Goal: Task Accomplishment & Management: Use online tool/utility

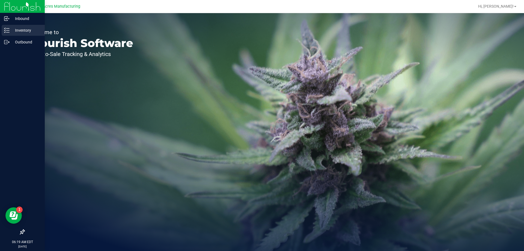
click at [27, 32] on p "Inventory" at bounding box center [26, 30] width 33 height 7
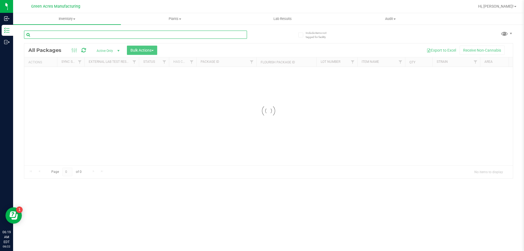
click at [71, 36] on input "text" at bounding box center [135, 35] width 223 height 8
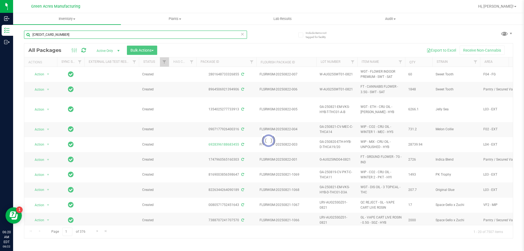
type input "[CREDIT_CARD_NUMBER]"
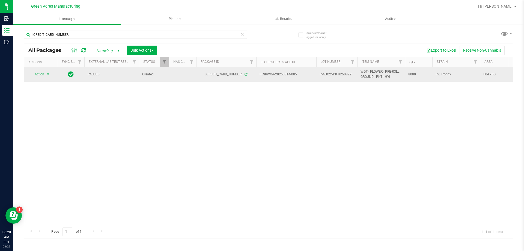
click at [42, 77] on span "Action" at bounding box center [37, 74] width 15 height 8
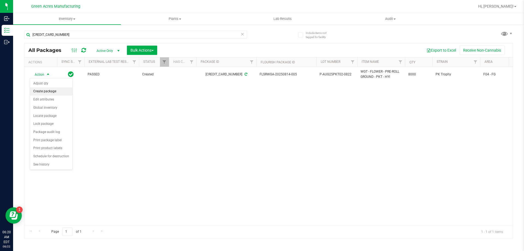
click at [56, 93] on li "Create package" at bounding box center [51, 91] width 42 height 8
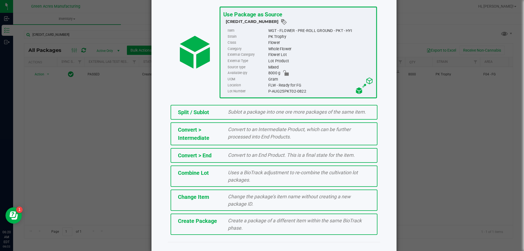
scroll to position [39, 0]
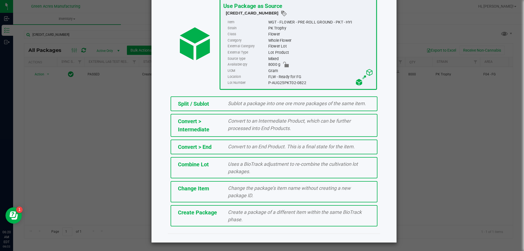
click at [237, 217] on span "Create a package of a different item within the same BioTrack phase." at bounding box center [295, 215] width 134 height 13
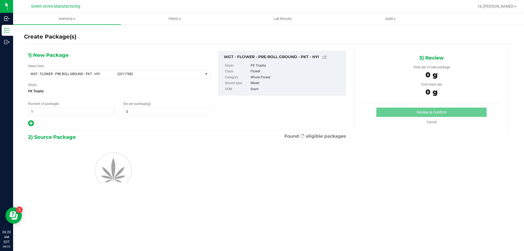
type input "0.0000"
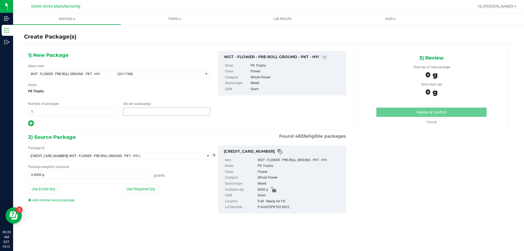
click at [161, 111] on span at bounding box center [166, 112] width 87 height 8
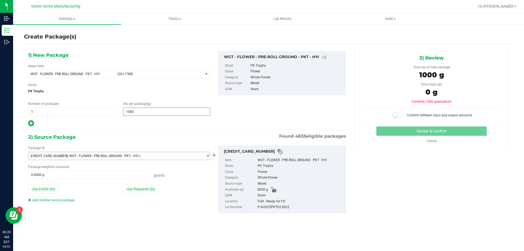
type input "1000.5"
type input "1,000.5000"
click at [150, 193] on button "Use Required Qty" at bounding box center [141, 188] width 36 height 9
type input "1000.5000 g"
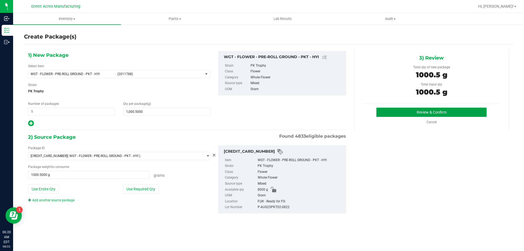
click at [393, 111] on button "Review & Confirm" at bounding box center [431, 112] width 110 height 9
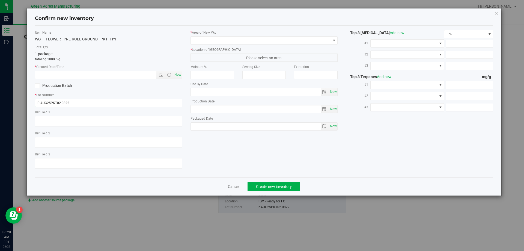
click at [40, 102] on input "P-AUG25PKT02-0822" at bounding box center [108, 103] width 147 height 8
type input "1-AUG25PKT02-0822"
click at [178, 76] on span "Now" at bounding box center [177, 75] width 9 height 8
type input "[DATE] 6:20 AM"
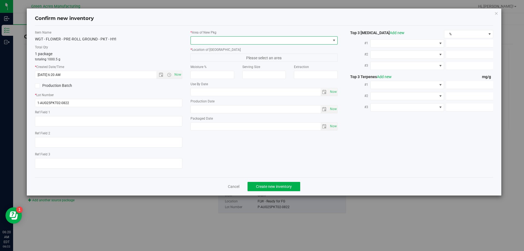
click at [195, 41] on span at bounding box center [261, 41] width 140 height 8
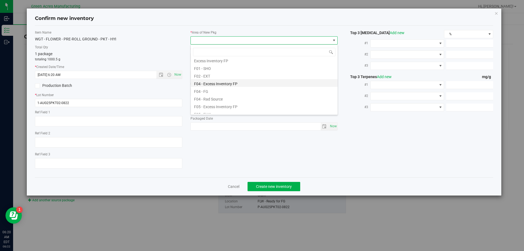
scroll to position [27, 0]
click at [221, 80] on li "F04 - FG" at bounding box center [264, 81] width 147 height 8
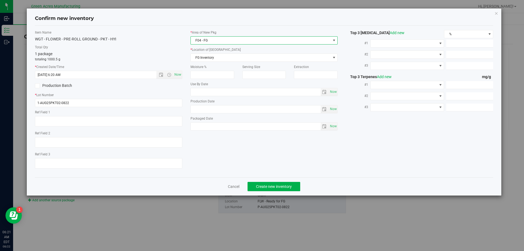
click at [213, 53] on div "* Location of [GEOGRAPHIC_DATA] FG Inventory FG Inventory FLW - EXT Failed Exte…" at bounding box center [263, 54] width 147 height 14
click at [215, 60] on span "FG Inventory" at bounding box center [261, 58] width 140 height 8
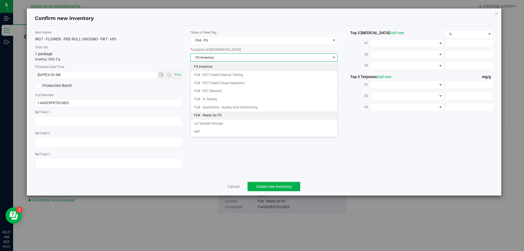
click at [226, 115] on li "FLW - Ready for FG" at bounding box center [264, 115] width 147 height 8
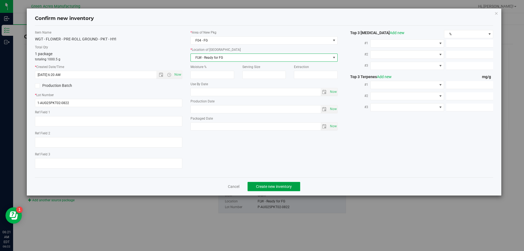
click at [276, 187] on span "Create new inventory" at bounding box center [274, 186] width 36 height 4
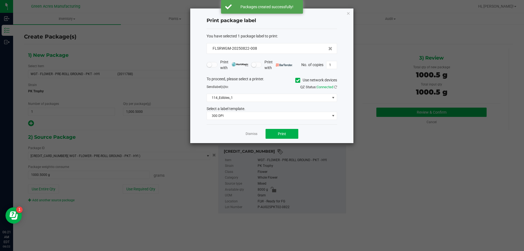
click at [297, 80] on icon at bounding box center [298, 80] width 4 height 0
click at [0, 0] on input "Use network devices" at bounding box center [0, 0] width 0 height 0
drag, startPoint x: 277, startPoint y: 92, endPoint x: 275, endPoint y: 97, distance: 5.5
click at [277, 92] on div "To proceed, please select a printer. Use network devices Send label(s) to: QZ S…" at bounding box center [272, 98] width 130 height 44
click at [275, 97] on span at bounding box center [268, 98] width 123 height 8
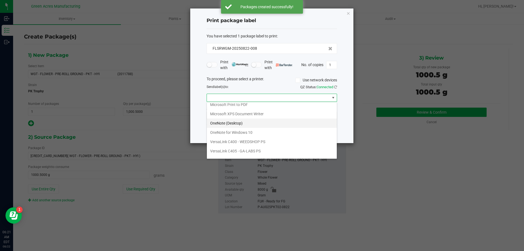
scroll to position [20, 0]
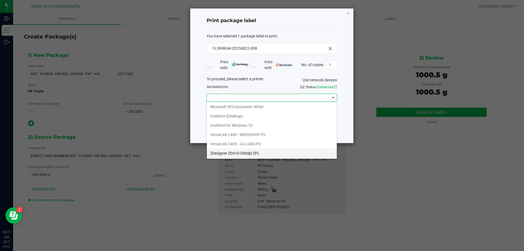
click at [243, 152] on ZPL "ZDesigner ZD410-300dpi ZPL" at bounding box center [272, 152] width 130 height 9
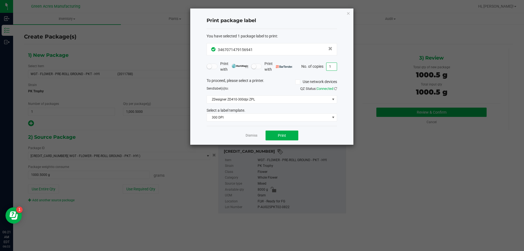
click at [329, 65] on input "1" at bounding box center [331, 67] width 10 height 8
type input "2"
click at [277, 133] on button "Print" at bounding box center [281, 135] width 33 height 10
click at [350, 14] on icon "button" at bounding box center [348, 13] width 4 height 7
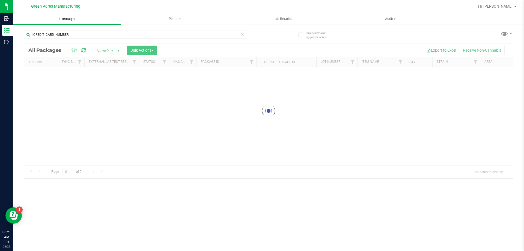
click at [64, 18] on span "Inventory" at bounding box center [67, 18] width 108 height 5
click at [58, 68] on li "From bill of materials" at bounding box center [67, 65] width 108 height 7
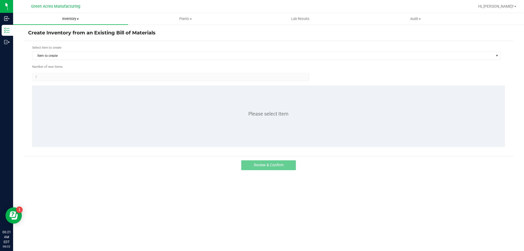
click at [65, 19] on span "Inventory" at bounding box center [70, 18] width 115 height 5
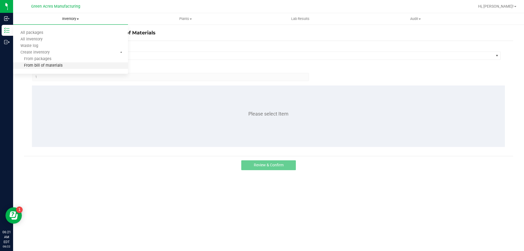
click at [79, 65] on li "From bill of materials" at bounding box center [70, 65] width 115 height 7
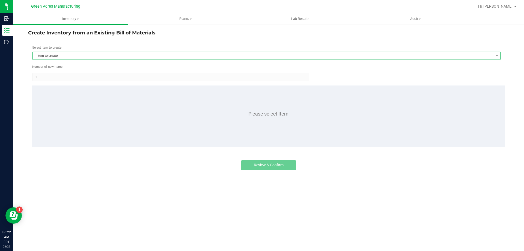
click at [93, 56] on span "Item to create" at bounding box center [263, 56] width 461 height 8
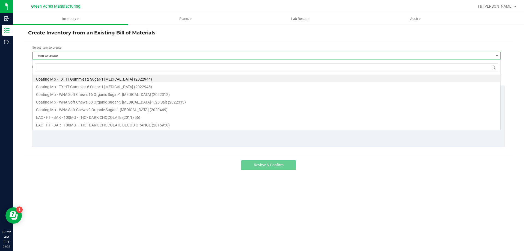
scroll to position [8, 468]
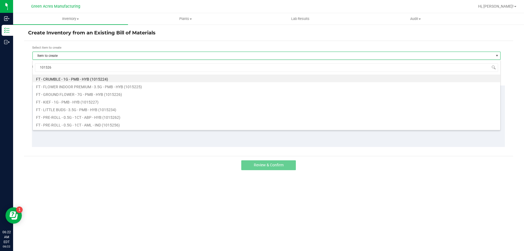
type input "1015266"
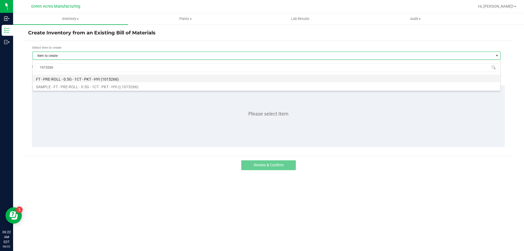
click at [112, 75] on li "FT - PRE-ROLL - 0.5G - 1CT - PKT - HYI (1015266)" at bounding box center [266, 78] width 467 height 8
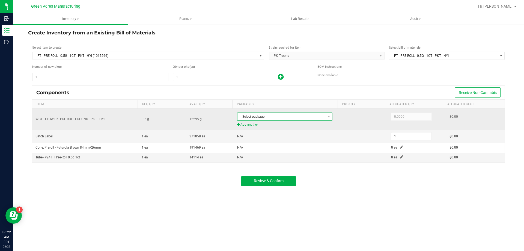
click at [270, 120] on span "Select package" at bounding box center [281, 117] width 88 height 8
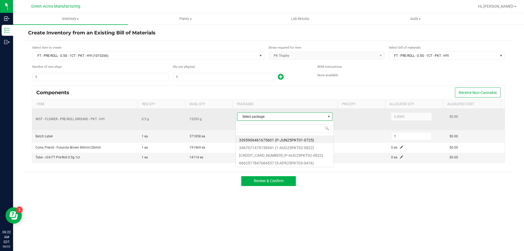
scroll to position [8, 94]
type input "3467071479156941"
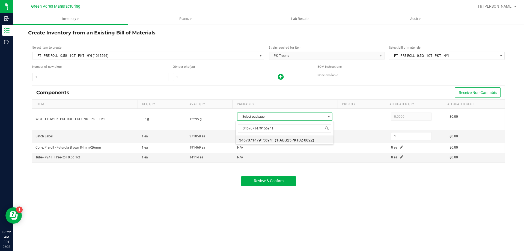
click at [268, 139] on li "3467071479156941 (1-AUG25PKT02-0822)" at bounding box center [285, 139] width 98 height 8
type input "0.5000"
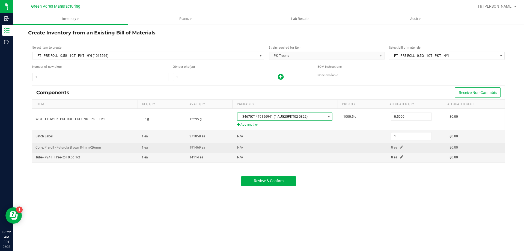
click at [400, 149] on span at bounding box center [401, 146] width 3 height 3
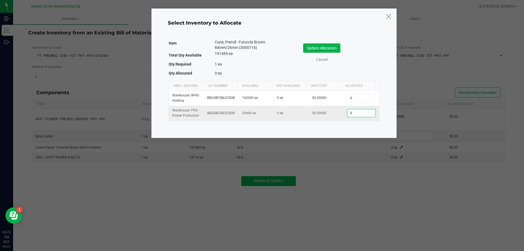
click at [370, 114] on input "0" at bounding box center [361, 113] width 28 height 8
type input "1"
click at [333, 47] on button "Update Allocation" at bounding box center [321, 47] width 37 height 9
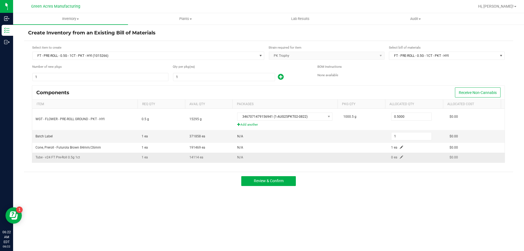
click at [400, 156] on td "0 ea" at bounding box center [417, 158] width 58 height 10
click at [400, 157] on span at bounding box center [401, 156] width 3 height 3
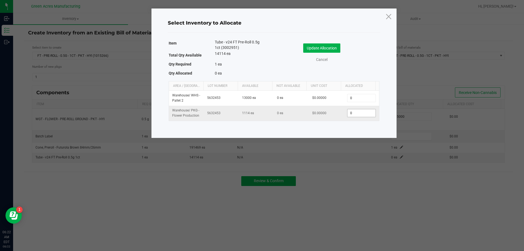
click at [366, 114] on input "0" at bounding box center [361, 113] width 28 height 8
type input "1"
click at [317, 50] on button "Update Allocation" at bounding box center [321, 47] width 37 height 9
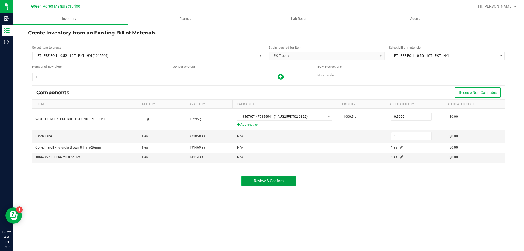
click at [260, 181] on span "Review & Confirm" at bounding box center [269, 180] width 30 height 4
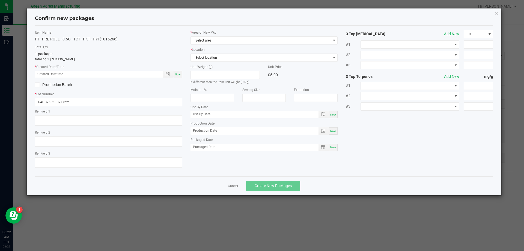
click at [181, 75] on div "Now" at bounding box center [178, 74] width 9 height 7
type input "[DATE] 06:22 AM"
click at [199, 43] on span "Select area" at bounding box center [261, 41] width 140 height 8
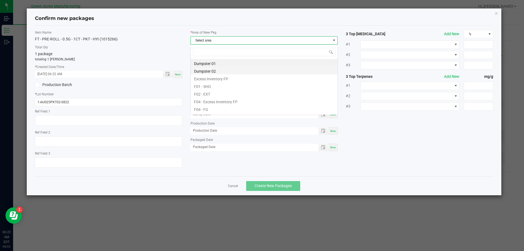
scroll to position [8, 147]
click at [216, 108] on li "F04 - FG" at bounding box center [264, 109] width 147 height 8
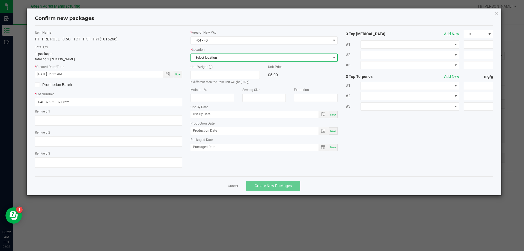
click at [214, 59] on span "Select location" at bounding box center [261, 58] width 140 height 8
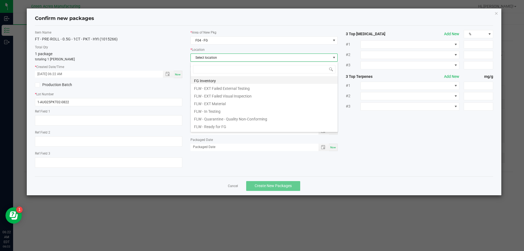
click at [218, 79] on li "FG Inventory" at bounding box center [264, 80] width 147 height 8
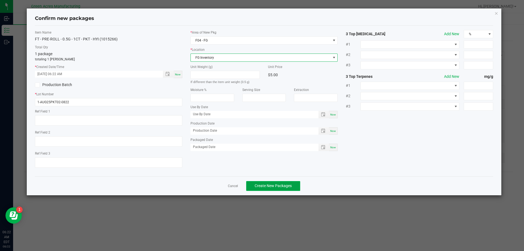
click at [280, 187] on span "Create New Packages" at bounding box center [273, 185] width 37 height 4
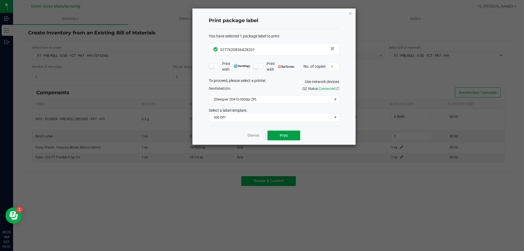
click at [292, 140] on button "Print" at bounding box center [283, 135] width 33 height 10
click at [351, 14] on icon "button" at bounding box center [350, 13] width 4 height 7
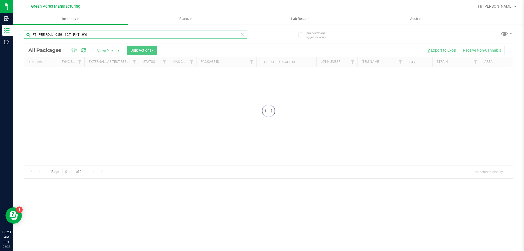
click at [81, 32] on input "FT - PRE-ROLL - 0.5G - 1CT - PKT - HYI" at bounding box center [135, 35] width 223 height 8
type input "FT - PRE-ROLL - 0.5G - 1CT - PKT -a HYI"
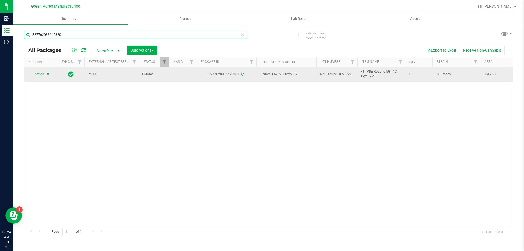
type input "3277620836428201"
click at [44, 73] on span "Action" at bounding box center [37, 74] width 15 height 8
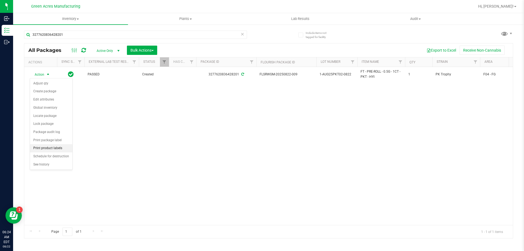
click at [57, 151] on li "Print product labels" at bounding box center [51, 148] width 42 height 8
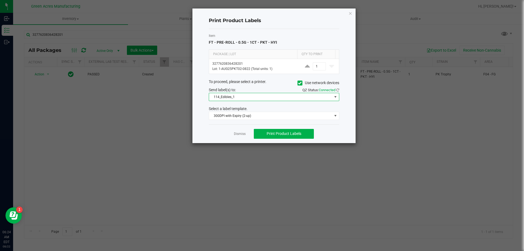
click at [253, 95] on span "114_Edibles_1" at bounding box center [270, 97] width 123 height 8
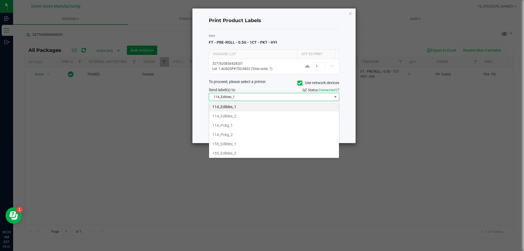
scroll to position [8, 130]
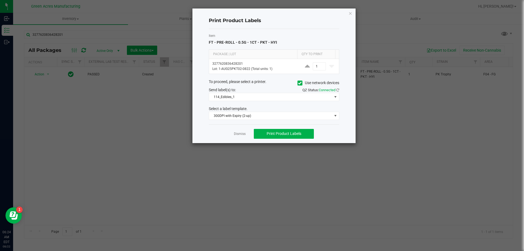
click at [298, 83] on icon at bounding box center [300, 83] width 4 height 0
click at [0, 0] on input "Use network devices" at bounding box center [0, 0] width 0 height 0
click at [240, 100] on span at bounding box center [270, 97] width 123 height 8
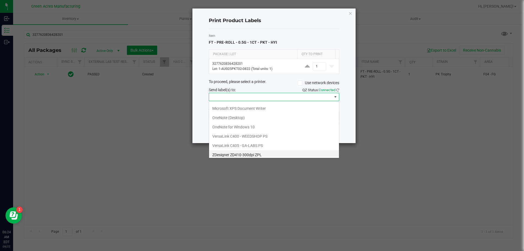
scroll to position [20, 0]
click at [224, 153] on ZPL "ZDesigner ZD410-300dpi ZPL" at bounding box center [274, 151] width 130 height 9
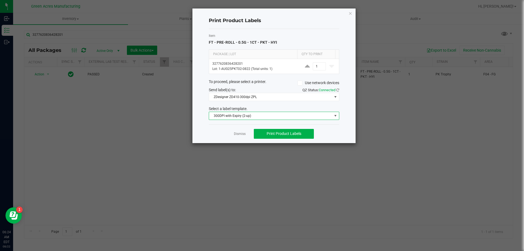
click at [228, 114] on span "300DPI with Expiry (2-up)" at bounding box center [270, 116] width 123 height 8
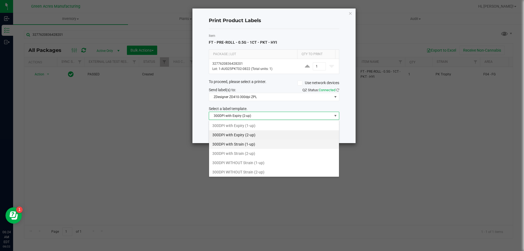
scroll to position [8, 130]
click at [235, 151] on li "300DPI with Strain (2-up)" at bounding box center [274, 153] width 130 height 9
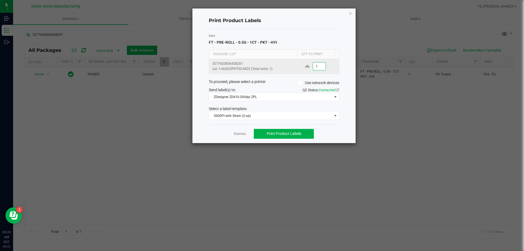
click at [320, 68] on input "1" at bounding box center [319, 66] width 13 height 8
click at [272, 131] on span "Print Product Labels" at bounding box center [284, 133] width 35 height 4
click at [315, 64] on input "4" at bounding box center [319, 66] width 13 height 8
type input "2,000"
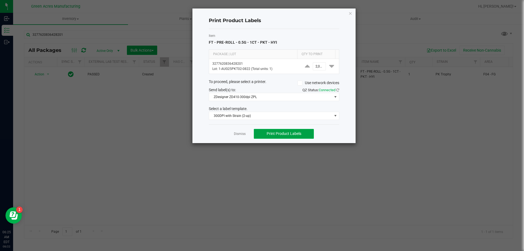
scroll to position [0, 0]
drag, startPoint x: 289, startPoint y: 135, endPoint x: 301, endPoint y: 128, distance: 13.2
click at [295, 130] on button "Print Product Labels" at bounding box center [284, 134] width 60 height 10
click at [353, 17] on div "Print Product Labels Item FT - PRE-ROLL - 0.5G - 1CT - PKT - HYI Package | Lot …" at bounding box center [273, 75] width 163 height 135
click at [348, 14] on icon "button" at bounding box center [350, 13] width 4 height 7
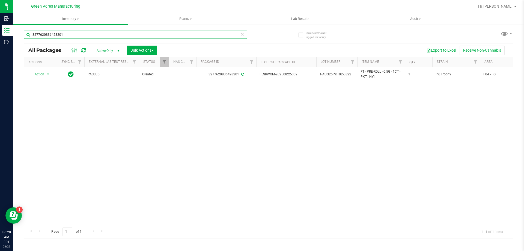
click at [160, 31] on input "3277620836428201" at bounding box center [135, 35] width 223 height 8
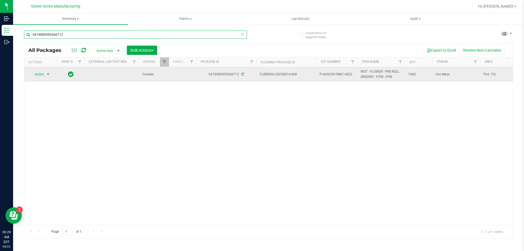
type input "5419089595366712"
click at [34, 75] on span "Action" at bounding box center [37, 74] width 15 height 8
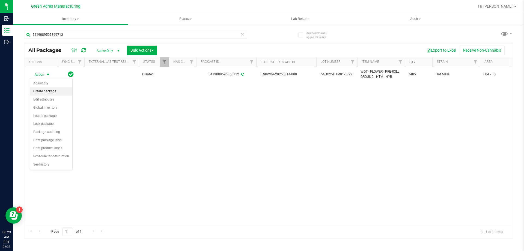
click at [46, 92] on li "Create package" at bounding box center [51, 91] width 42 height 8
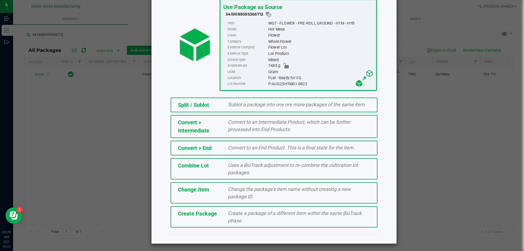
scroll to position [39, 0]
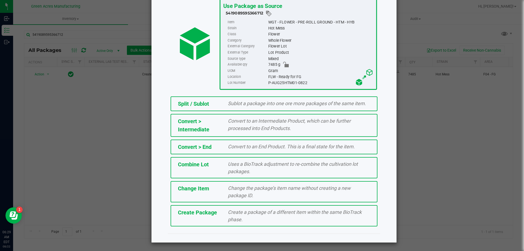
click at [220, 217] on div "Create Package Create a package of a different item within the same BioTrack ph…" at bounding box center [274, 215] width 207 height 21
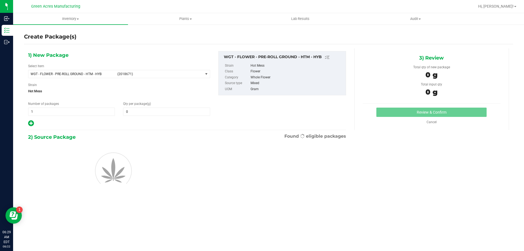
type input "0.0000"
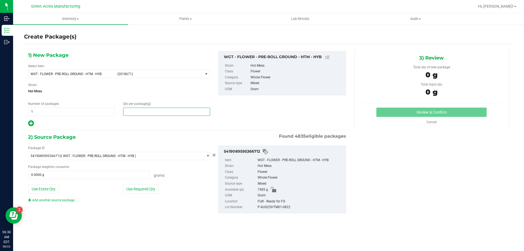
click at [184, 114] on span at bounding box center [166, 112] width 87 height 8
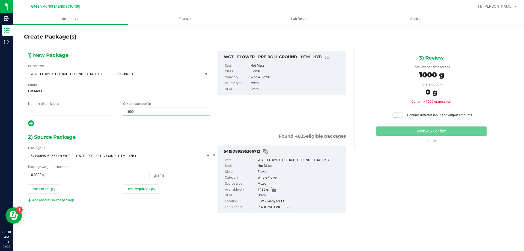
type input "1000.5"
type input "1,000.5000"
click at [151, 192] on button "Use Required Qty" at bounding box center [141, 188] width 36 height 9
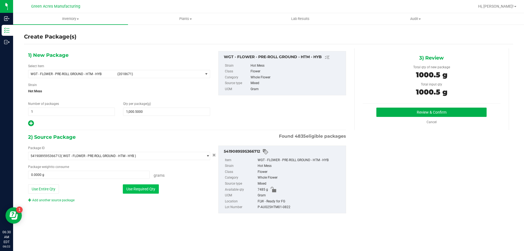
type input "1000.5000 g"
click at [394, 109] on button "Review & Confirm" at bounding box center [431, 112] width 110 height 9
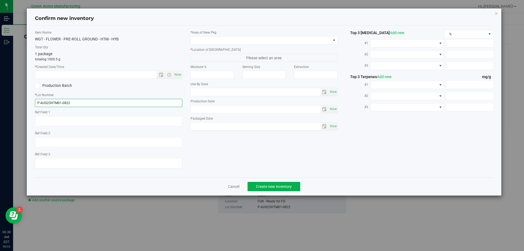
click at [38, 103] on input "P-AUG25HTM01-0822" at bounding box center [108, 103] width 147 height 8
type input "1-AUG25HTM01-0822"
click at [180, 76] on span "Now" at bounding box center [177, 75] width 9 height 8
type input "[DATE] 6:30 AM"
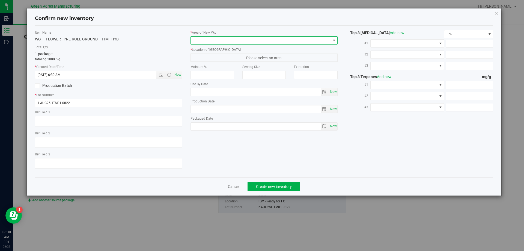
click at [231, 41] on span at bounding box center [261, 41] width 140 height 8
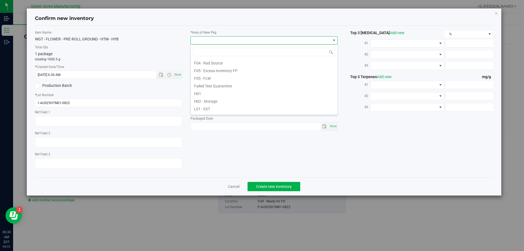
scroll to position [27, 0]
click at [216, 84] on li "F04 - FG" at bounding box center [264, 81] width 147 height 8
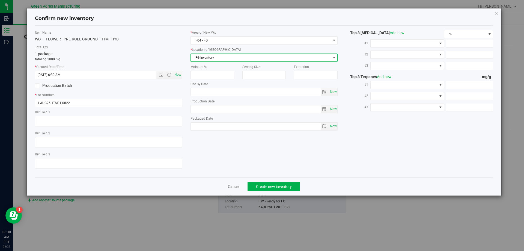
click at [216, 58] on span "FG Inventory" at bounding box center [261, 58] width 140 height 8
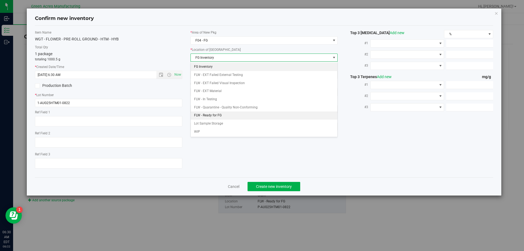
click at [228, 116] on li "FLW - Ready for FG" at bounding box center [264, 115] width 147 height 8
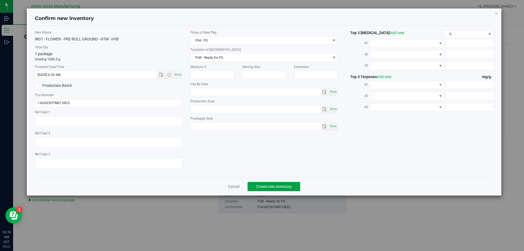
click at [290, 189] on button "Create new inventory" at bounding box center [273, 186] width 53 height 9
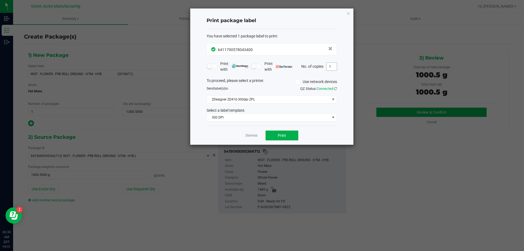
click at [332, 65] on input "1" at bounding box center [331, 67] width 10 height 8
type input "2"
click at [278, 135] on span "Print" at bounding box center [282, 135] width 8 height 4
click at [349, 14] on icon "button" at bounding box center [348, 13] width 4 height 7
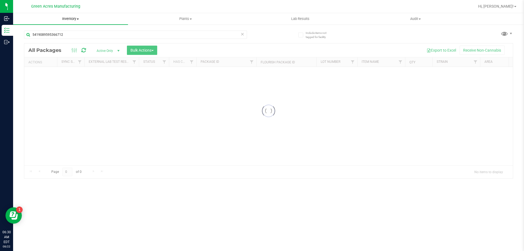
drag, startPoint x: 69, startPoint y: 23, endPoint x: 73, endPoint y: 21, distance: 5.1
click at [70, 23] on uib-tab-heading "Inventory All packages All inventory Waste log Create inventory" at bounding box center [70, 18] width 115 height 11
click at [73, 20] on span "Inventory" at bounding box center [70, 18] width 115 height 5
click at [70, 18] on span "Inventory" at bounding box center [70, 18] width 115 height 5
click at [61, 65] on span "From bill of materials" at bounding box center [37, 65] width 49 height 5
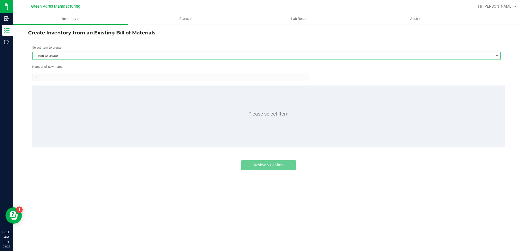
click at [74, 55] on span "Item to create" at bounding box center [263, 56] width 461 height 8
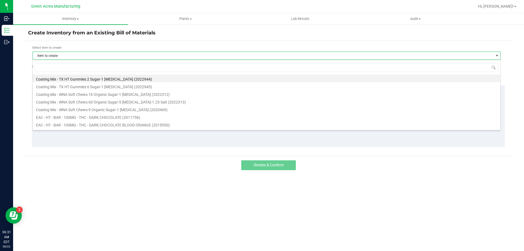
scroll to position [8, 468]
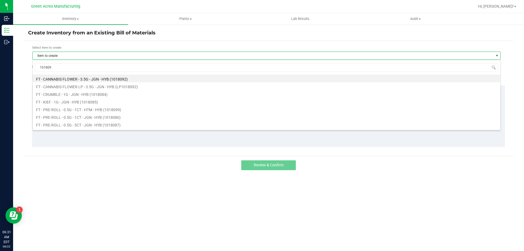
type input "1018099"
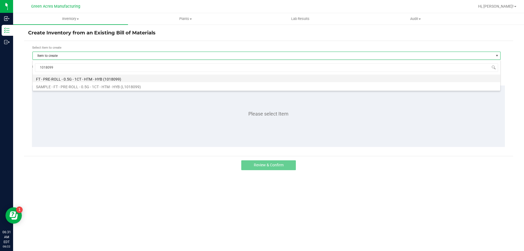
click at [101, 78] on li "FT - PRE-ROLL - 0.5G - 1CT - HTM - HYB (1018099)" at bounding box center [266, 78] width 467 height 8
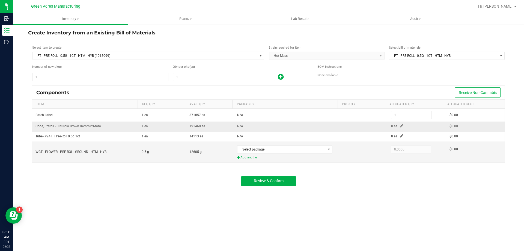
click at [400, 126] on span at bounding box center [401, 125] width 3 height 3
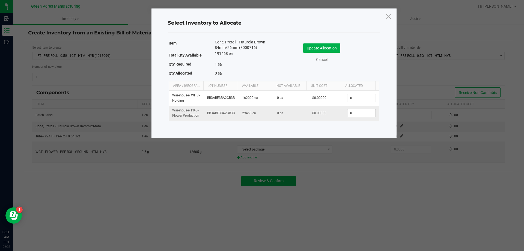
click at [353, 113] on input "0" at bounding box center [361, 113] width 28 height 8
type input "1"
click at [318, 47] on button "Update Allocation" at bounding box center [321, 47] width 37 height 9
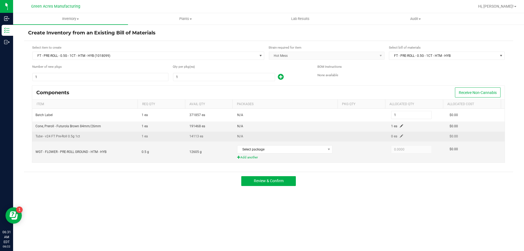
click at [400, 136] on span at bounding box center [401, 135] width 3 height 3
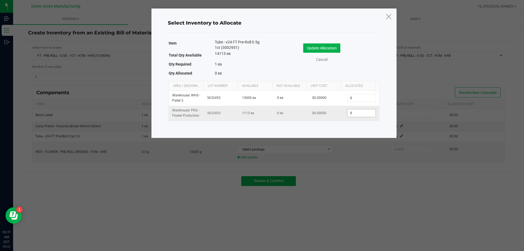
click at [365, 116] on input "0" at bounding box center [361, 113] width 28 height 8
type input "1"
click at [315, 48] on button "Update Allocation" at bounding box center [321, 47] width 37 height 9
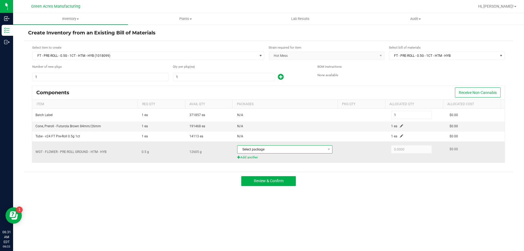
click at [294, 152] on span "Select package" at bounding box center [281, 149] width 88 height 8
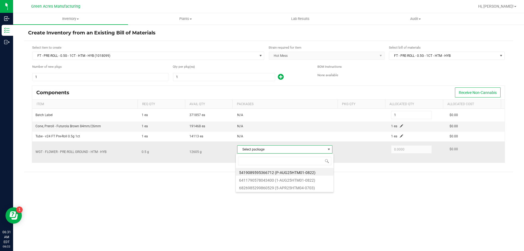
scroll to position [8, 94]
type input "6411790578043400"
click at [320, 174] on li "6411790578043400 (1-AUG25HTM01-0822)" at bounding box center [285, 172] width 98 height 8
type input "0.5000"
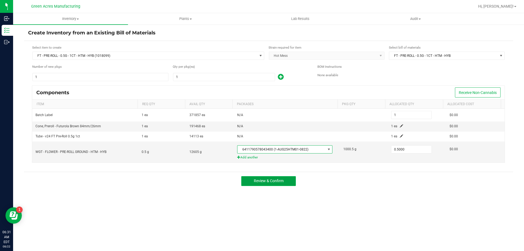
click at [256, 180] on span "Review & Confirm" at bounding box center [269, 180] width 30 height 4
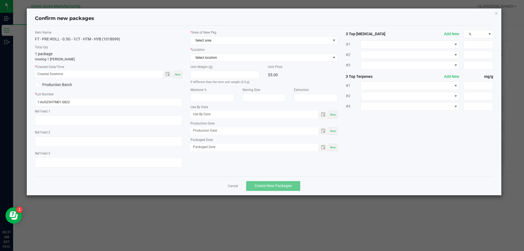
click at [176, 75] on span "Now" at bounding box center [178, 74] width 6 height 3
type input "[DATE] 06:31 AM"
click at [207, 41] on span "Select area" at bounding box center [261, 41] width 140 height 8
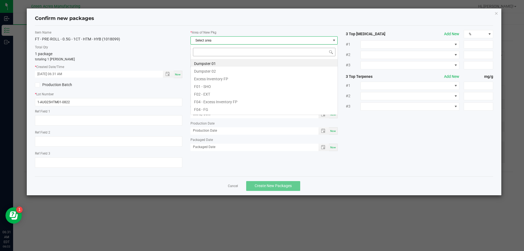
scroll to position [8, 147]
click at [206, 108] on li "F04 - FG" at bounding box center [264, 109] width 147 height 8
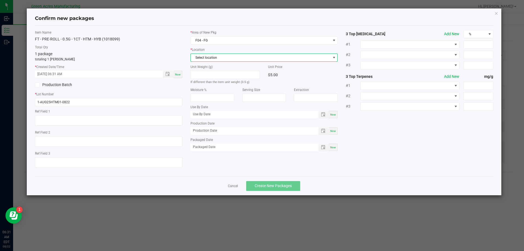
click at [213, 58] on span "Select location" at bounding box center [261, 58] width 140 height 8
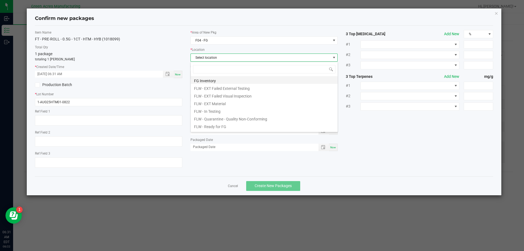
click at [211, 80] on li "FG Inventory" at bounding box center [264, 80] width 147 height 8
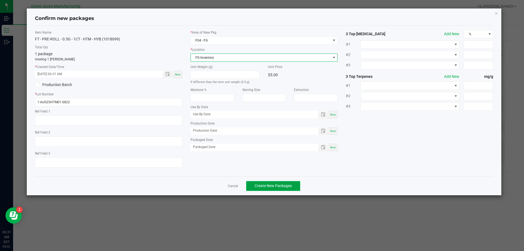
click at [264, 185] on span "Create New Packages" at bounding box center [273, 185] width 37 height 4
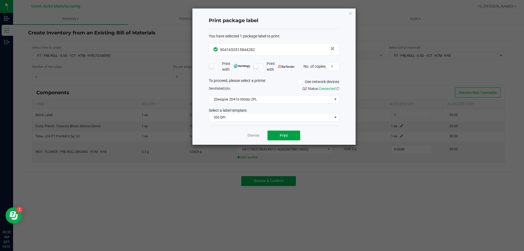
click at [281, 135] on span "Print" at bounding box center [284, 135] width 8 height 4
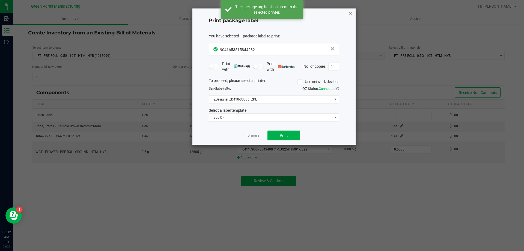
click at [350, 14] on icon "button" at bounding box center [350, 13] width 4 height 7
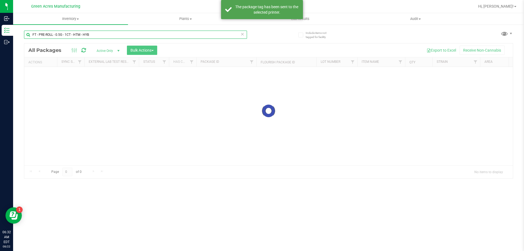
click at [91, 33] on input "FT - PRE-ROLL - 0.5G - 1CT - HTM - HYB" at bounding box center [135, 35] width 223 height 8
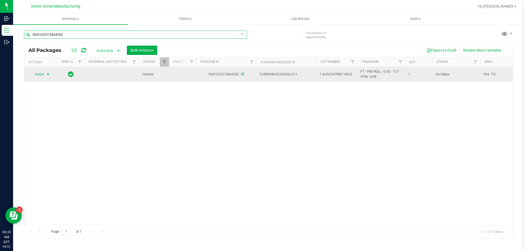
type input "9041653515844282"
click at [49, 75] on span "select" at bounding box center [48, 74] width 4 height 4
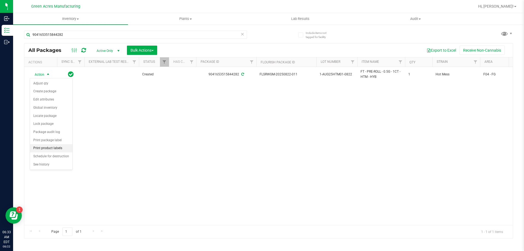
click at [56, 149] on li "Print product labels" at bounding box center [51, 148] width 42 height 8
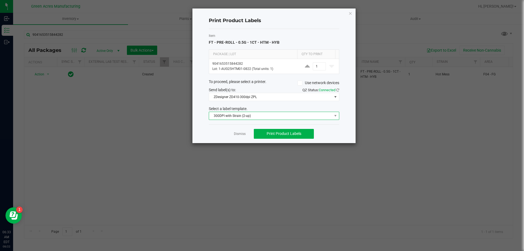
click at [281, 115] on span "300DPI with Strain (2-up)" at bounding box center [270, 116] width 123 height 8
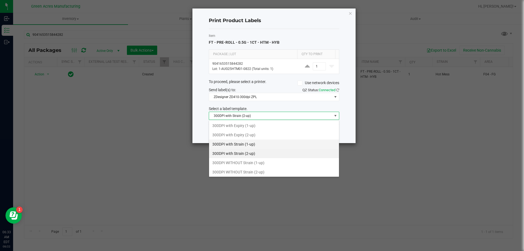
scroll to position [8, 130]
click at [266, 157] on li "300DPI with Strain (2-up)" at bounding box center [274, 153] width 130 height 9
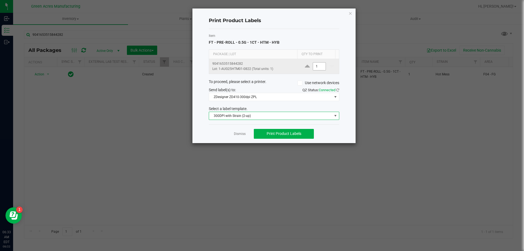
click at [317, 70] on input "1" at bounding box center [319, 66] width 13 height 8
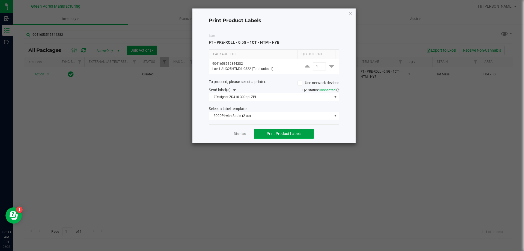
click at [284, 134] on span "Print Product Labels" at bounding box center [284, 133] width 35 height 4
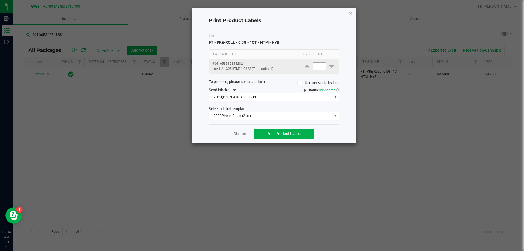
click at [314, 66] on input "4" at bounding box center [319, 66] width 13 height 8
type input "2,000"
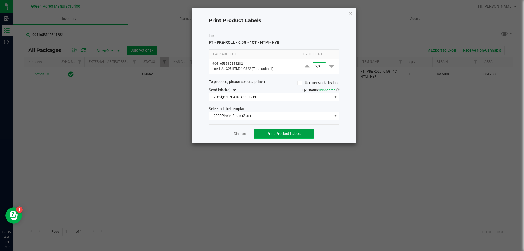
click at [296, 134] on span "Print Product Labels" at bounding box center [284, 133] width 35 height 4
click at [351, 13] on icon "button" at bounding box center [350, 13] width 4 height 7
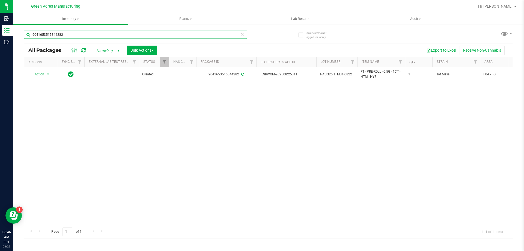
click at [88, 34] on input "9041653515844282" at bounding box center [135, 35] width 223 height 8
type input "1-AUG25PKT02-0822"
